Goal: Task Accomplishment & Management: Use online tool/utility

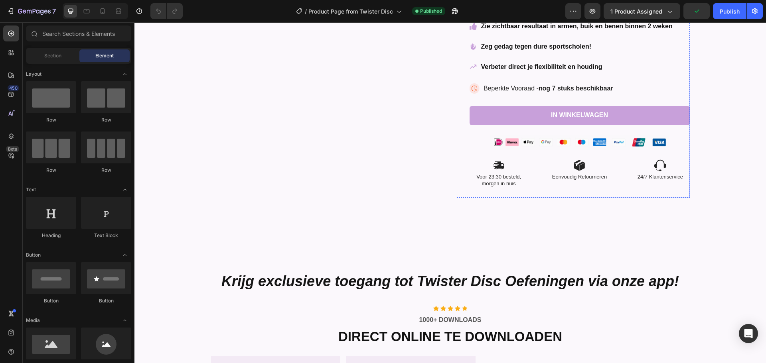
radio input "false"
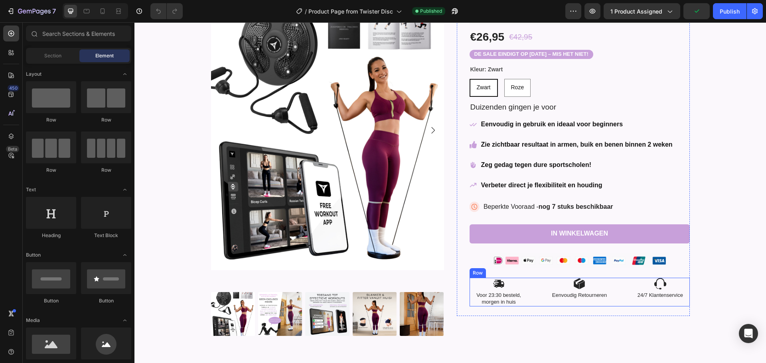
scroll to position [838, 0]
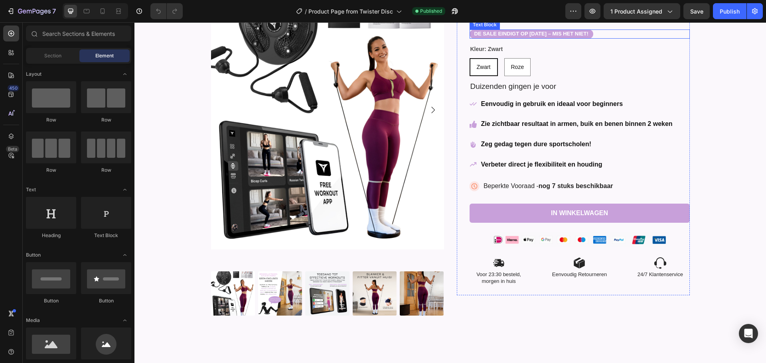
click at [531, 37] on strong "De sale eindigt op [DATE] – mis het niet!" at bounding box center [531, 34] width 114 height 6
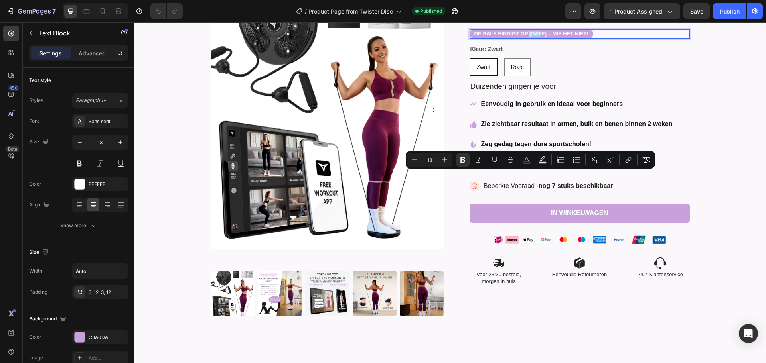
click at [532, 37] on strong "De sale eindigt op [DATE] – mis het niet!" at bounding box center [531, 34] width 114 height 6
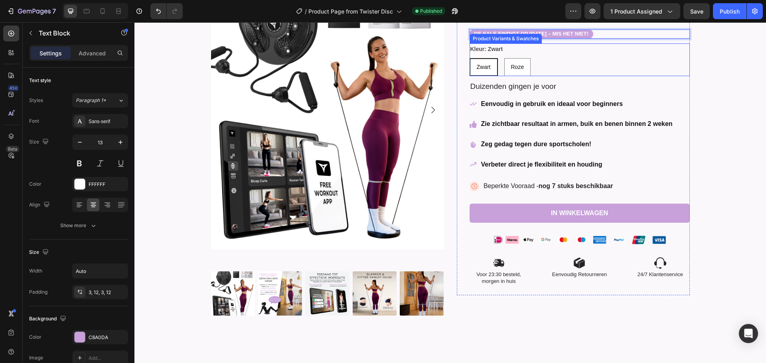
click at [592, 76] on div "Kleur: Zwart Zwart Zwart Zwart [PERSON_NAME]" at bounding box center [580, 59] width 220 height 33
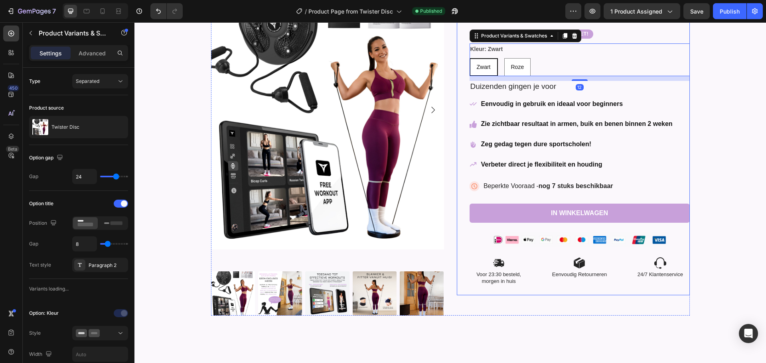
click at [639, 115] on div "Twister Disc Product Title Loox - Rating widget Loox €26,95 Product Price Produ…" at bounding box center [580, 125] width 220 height 341
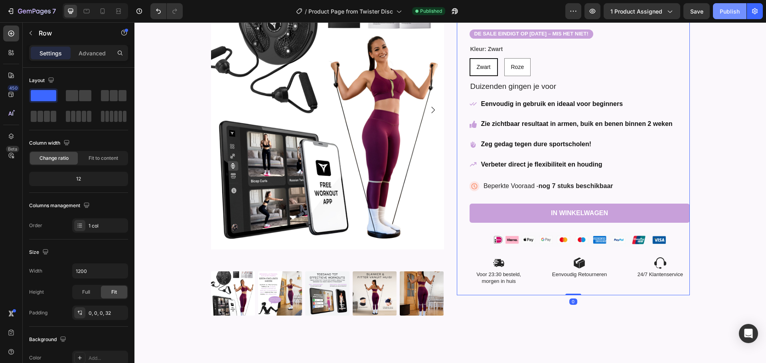
click at [727, 14] on div "Publish" at bounding box center [730, 11] width 20 height 8
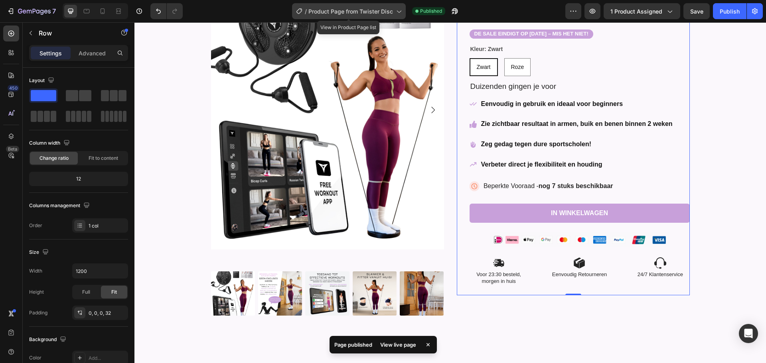
click at [375, 15] on span "Product Page from Twister Disc" at bounding box center [350, 11] width 85 height 8
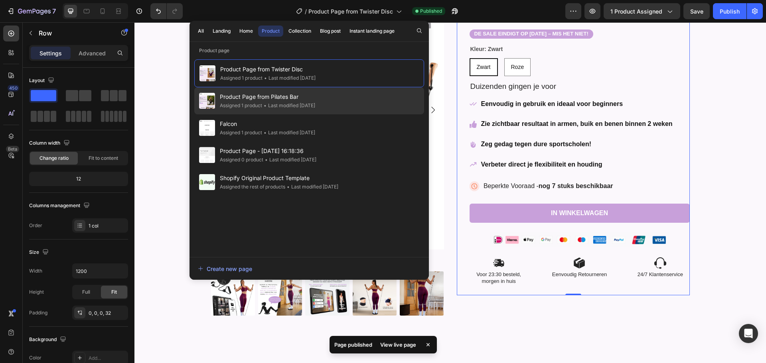
click at [315, 103] on div "• Last modified [DATE]" at bounding box center [288, 106] width 53 height 8
